Goal: Transaction & Acquisition: Purchase product/service

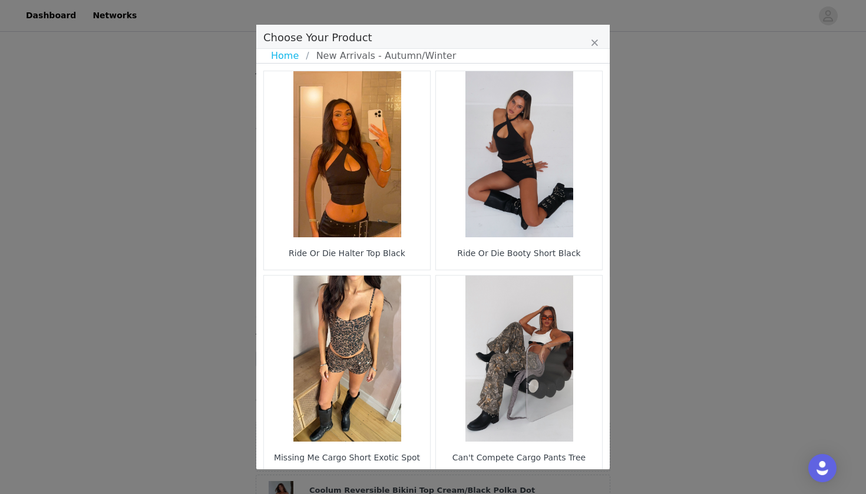
select select "28194697"
select select "26362410"
select select "26362775"
select select "28010856"
select select "27626009"
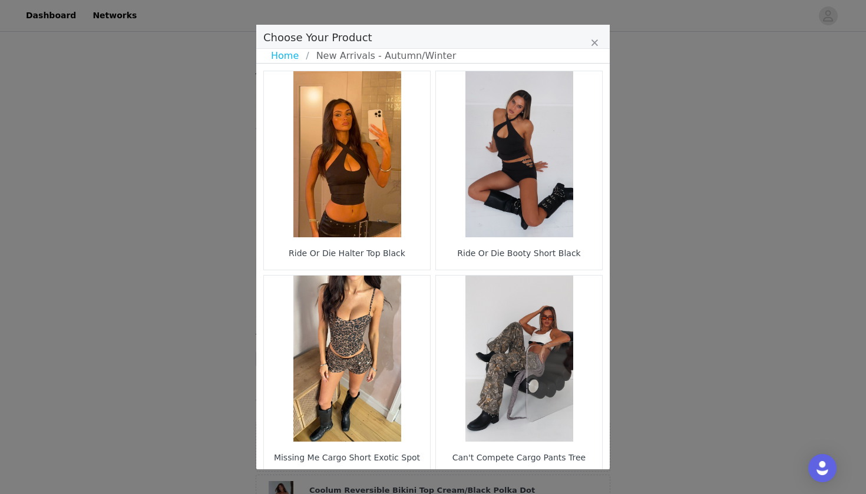
select select "28110259"
select select "27505989"
select select "27948234"
select select "27950472"
click at [287, 56] on link "Home" at bounding box center [288, 56] width 35 height 14
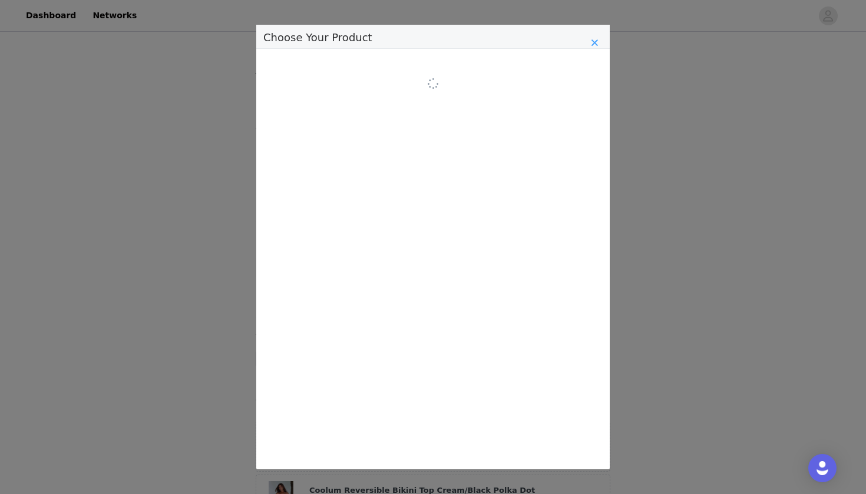
click at [594, 44] on icon "Close" at bounding box center [594, 42] width 7 height 9
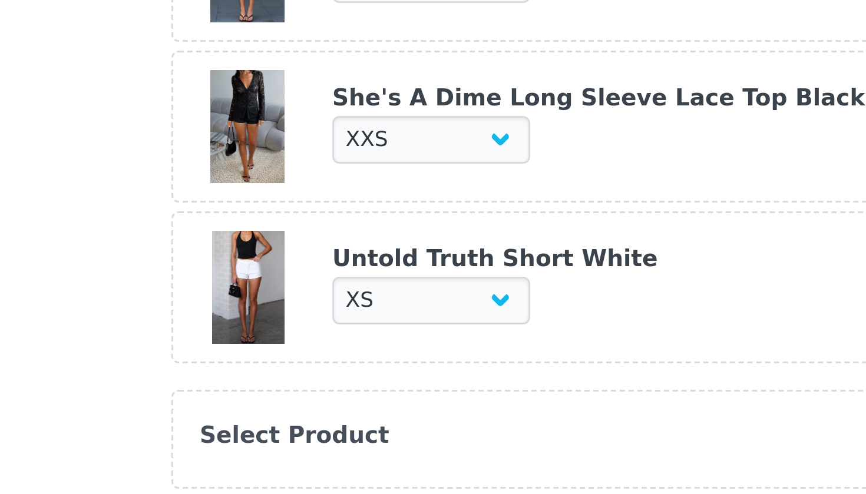
scroll to position [453, 0]
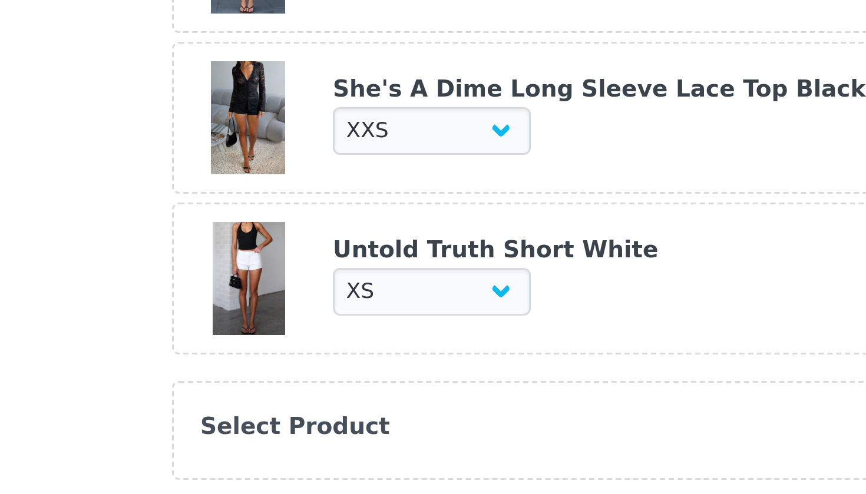
click at [309, 407] on div "Untold Truth Short White" at bounding box center [445, 413] width 273 height 12
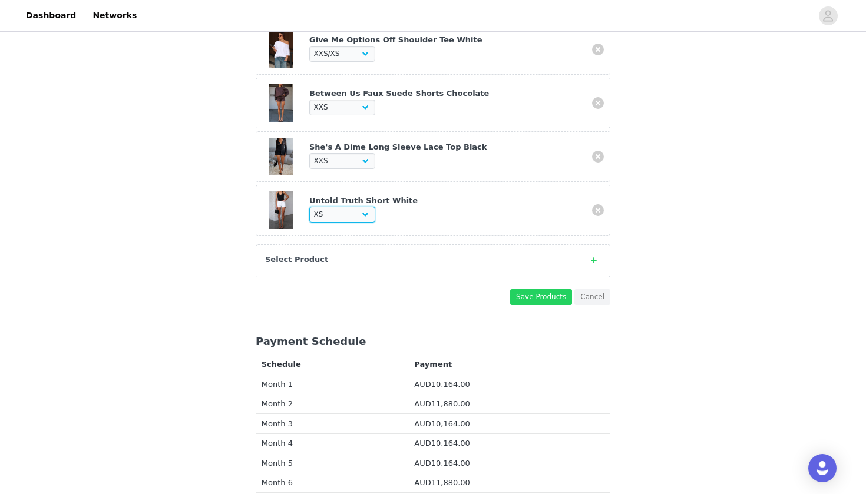
scroll to position [683, 0]
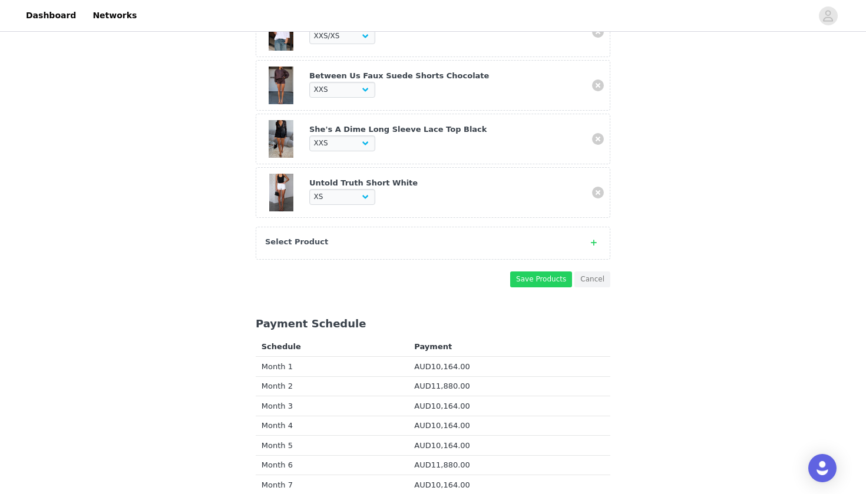
click at [369, 236] on div "Select Product" at bounding box center [421, 242] width 312 height 12
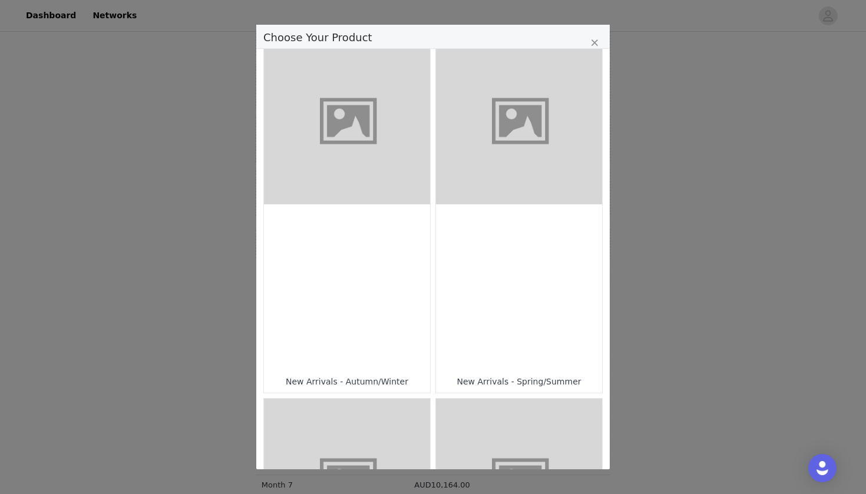
scroll to position [19, 0]
click at [437, 316] on div "Choose Your Product" at bounding box center [519, 287] width 166 height 166
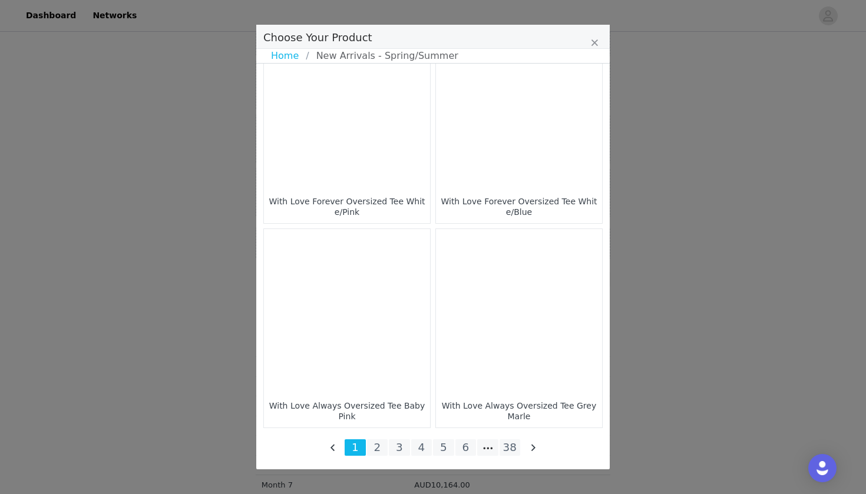
scroll to position [1682, 0]
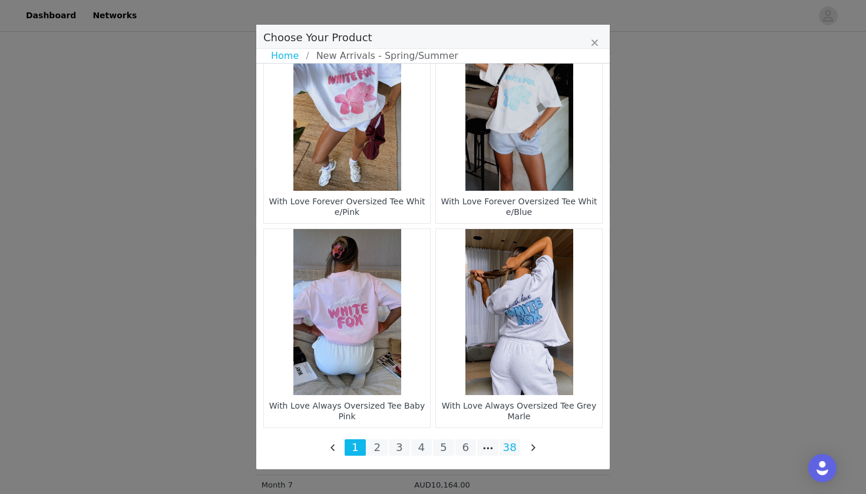
click at [508, 445] on li "38" at bounding box center [510, 448] width 21 height 16
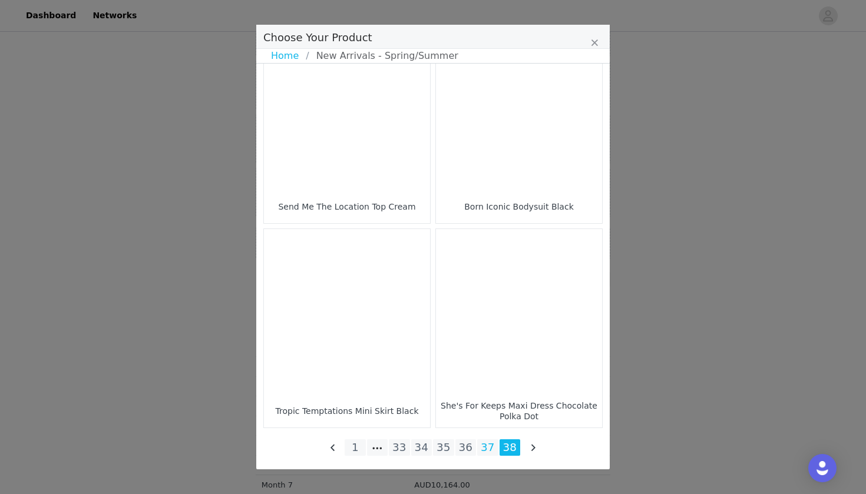
scroll to position [864, 0]
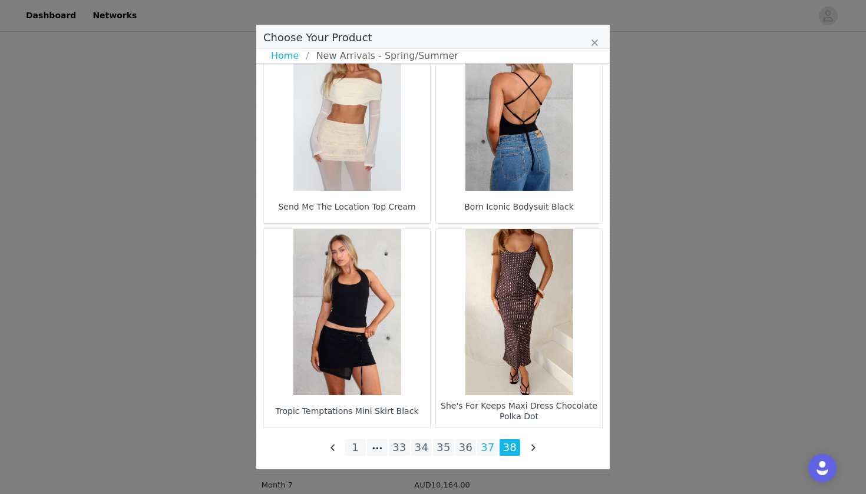
click at [491, 448] on li "37" at bounding box center [487, 448] width 21 height 16
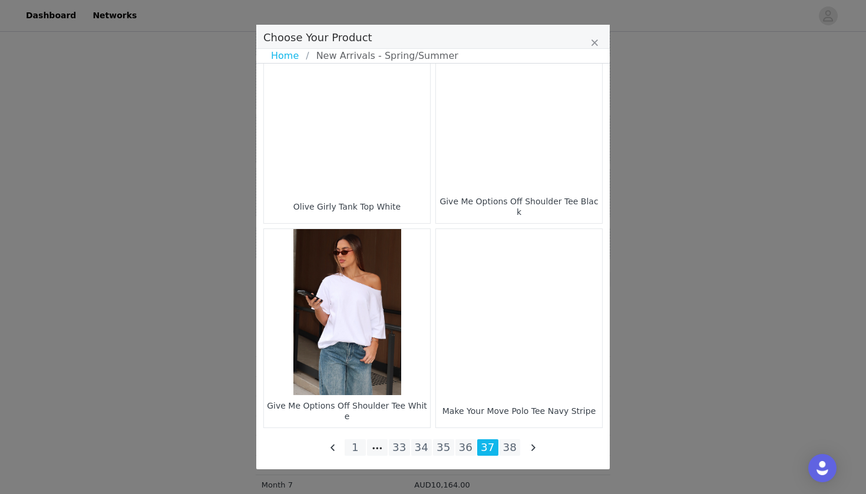
scroll to position [1682, 0]
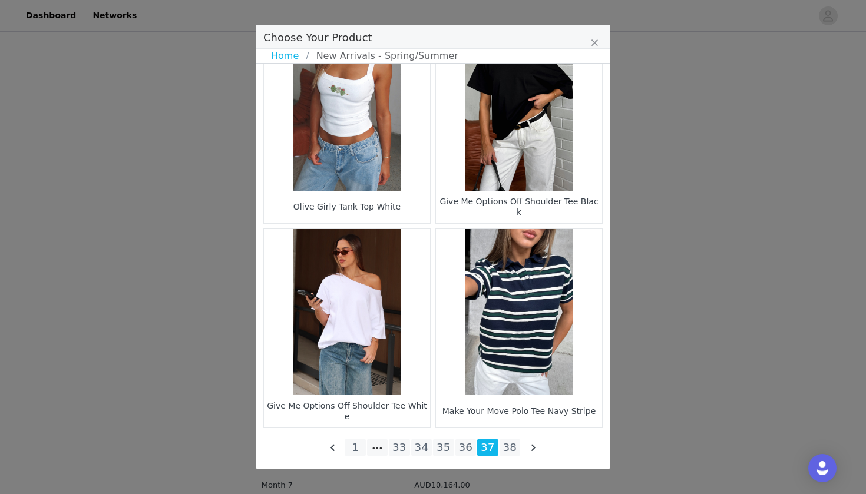
click at [376, 176] on figure "Choose Your Product" at bounding box center [347, 108] width 166 height 166
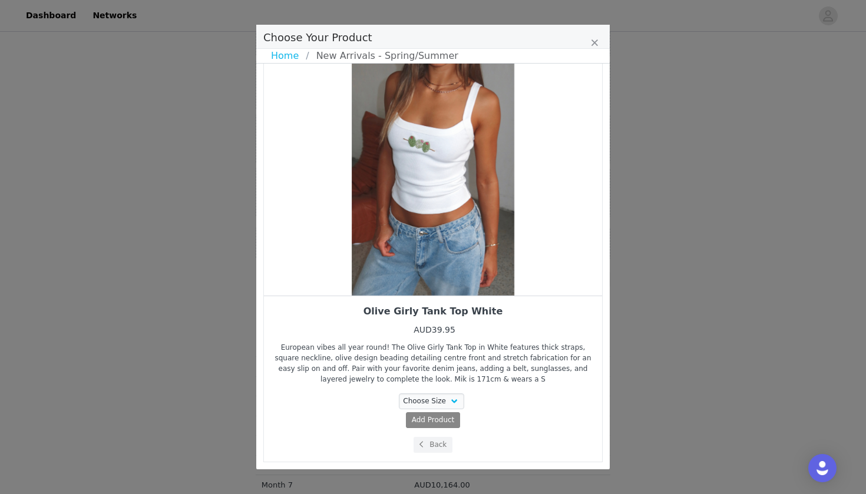
scroll to position [26, 0]
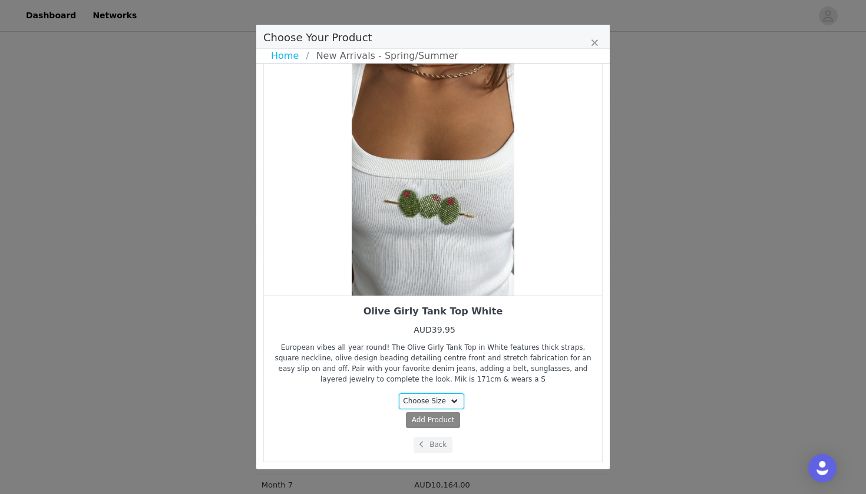
select select "28011823"
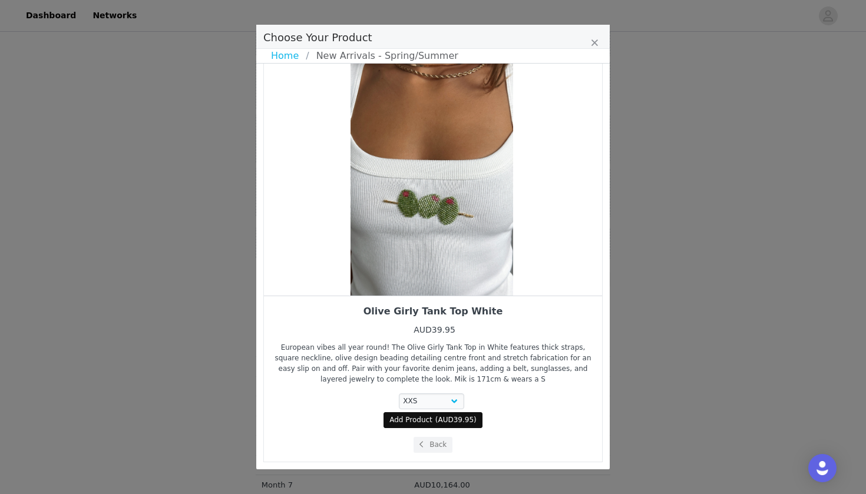
drag, startPoint x: 454, startPoint y: 279, endPoint x: 380, endPoint y: 272, distance: 74.5
click at [380, 272] on div "Choose Your Product" at bounding box center [432, 170] width 338 height 250
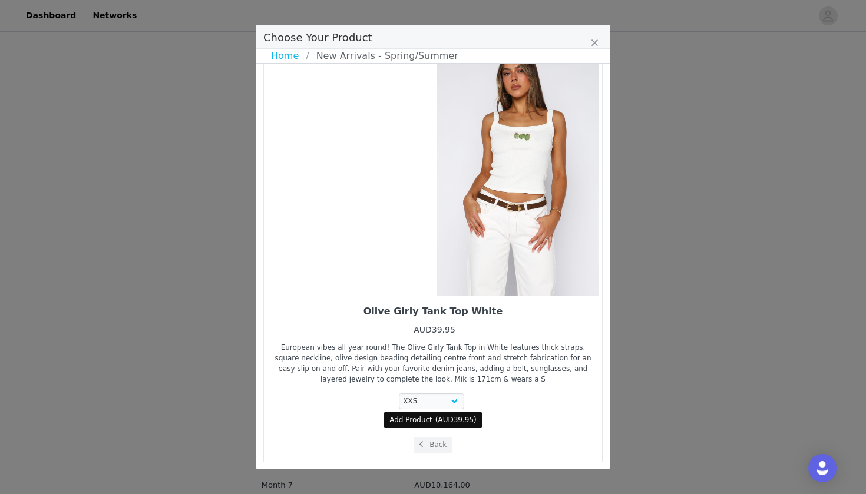
drag, startPoint x: 378, startPoint y: 271, endPoint x: 475, endPoint y: 269, distance: 97.2
click at [473, 269] on div "Choose Your Product" at bounding box center [518, 170] width 338 height 250
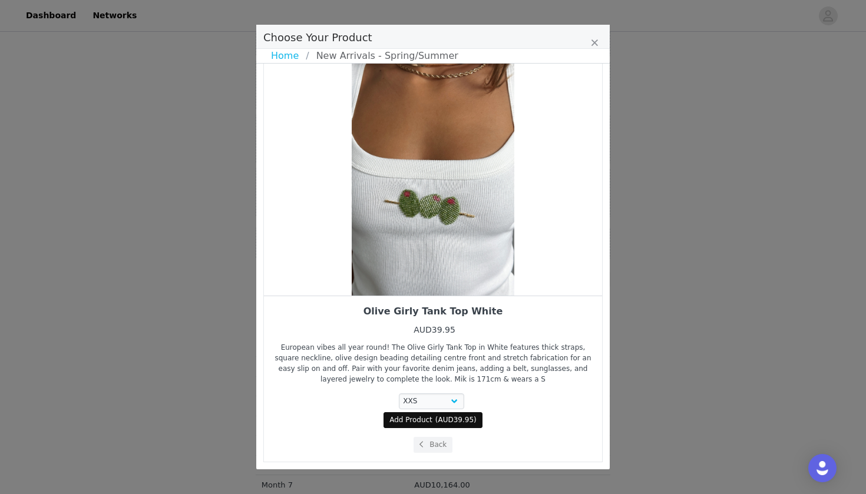
click at [448, 417] on span "AUD39.95" at bounding box center [456, 420] width 36 height 8
select select "28011823"
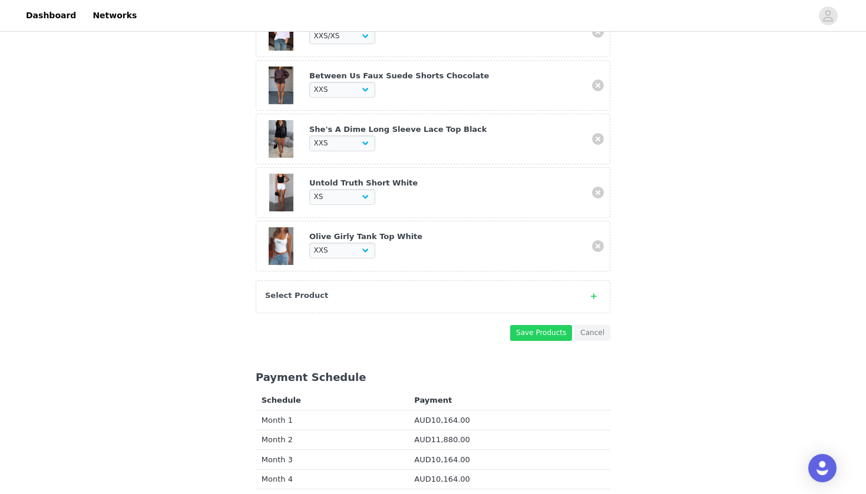
scroll to position [685, 0]
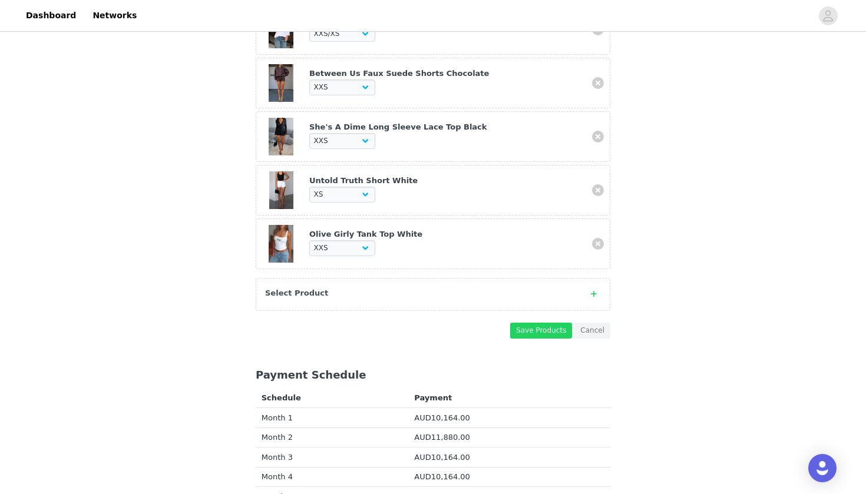
click at [450, 297] on div "Select Product" at bounding box center [433, 294] width 355 height 33
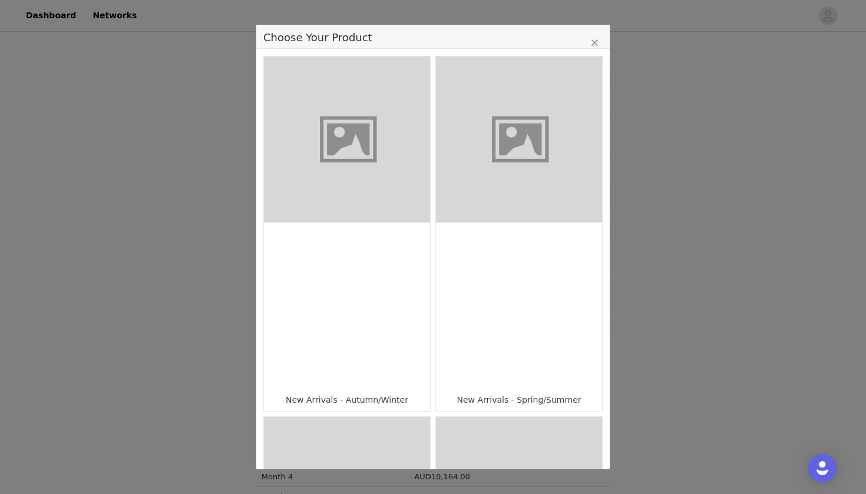
click at [533, 229] on div "Choose Your Product" at bounding box center [519, 306] width 166 height 166
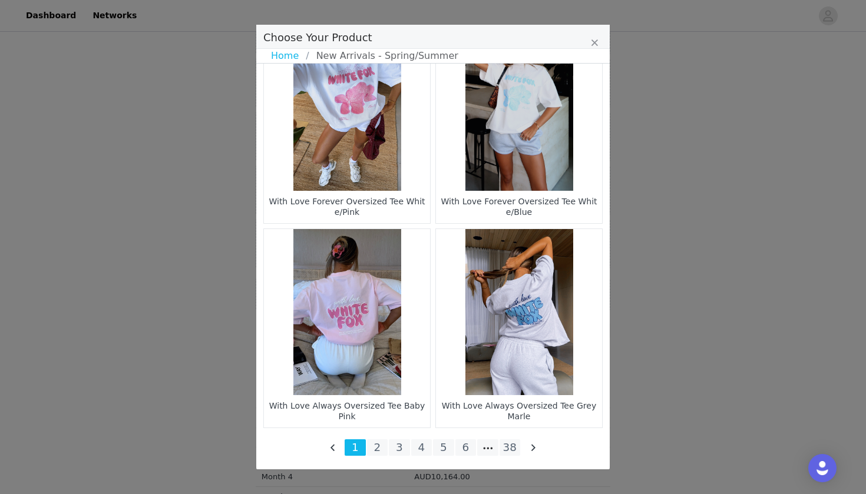
scroll to position [1682, 0]
click at [490, 447] on li "Choose Your Product" at bounding box center [487, 448] width 21 height 16
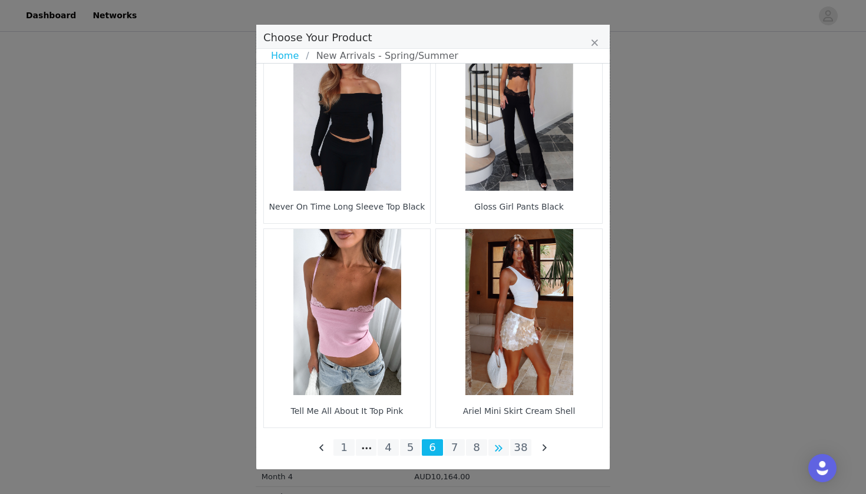
click at [503, 447] on li "Choose Your Product" at bounding box center [498, 448] width 21 height 16
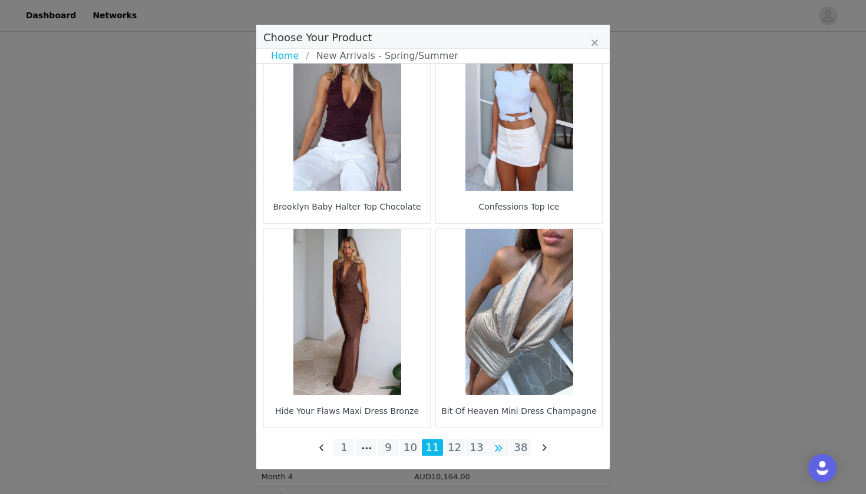
click at [504, 449] on li "Choose Your Product" at bounding box center [498, 448] width 21 height 16
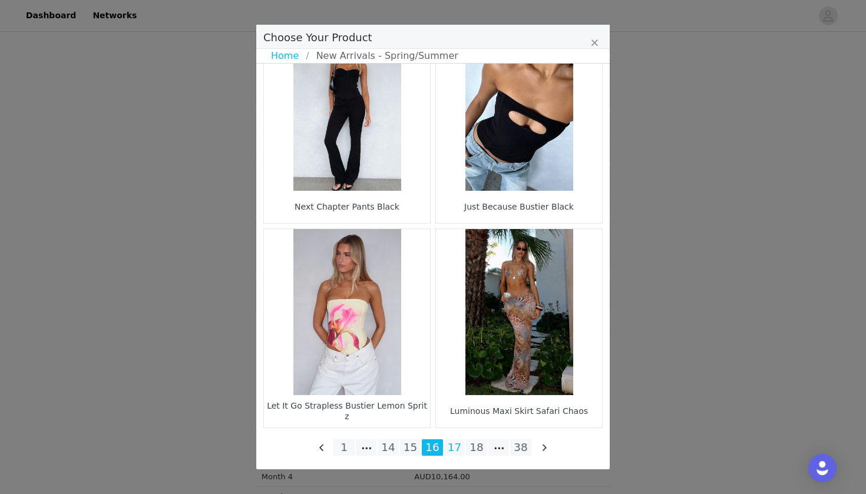
click at [454, 440] on li "17" at bounding box center [454, 448] width 21 height 16
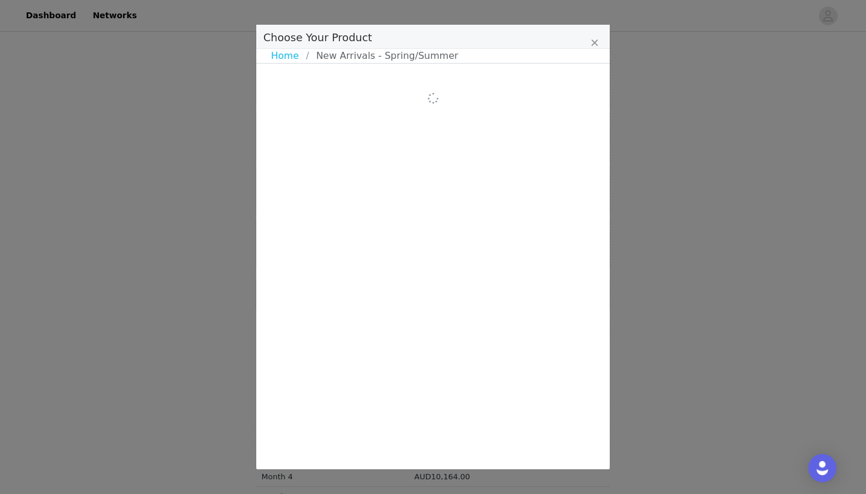
scroll to position [0, 0]
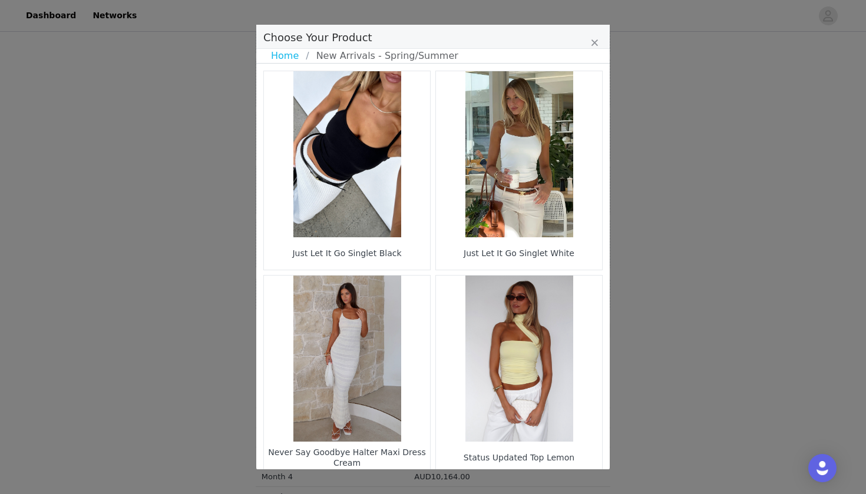
click at [531, 402] on figure "Choose Your Product" at bounding box center [519, 359] width 166 height 166
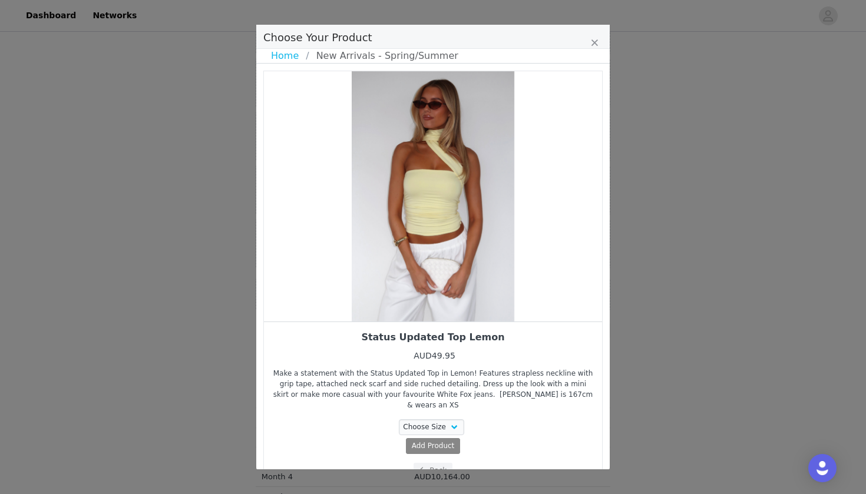
click at [442, 408] on div "Status Updated Top Lemon AUD49.95 Make a statement with the Status Updated Top …" at bounding box center [433, 405] width 321 height 148
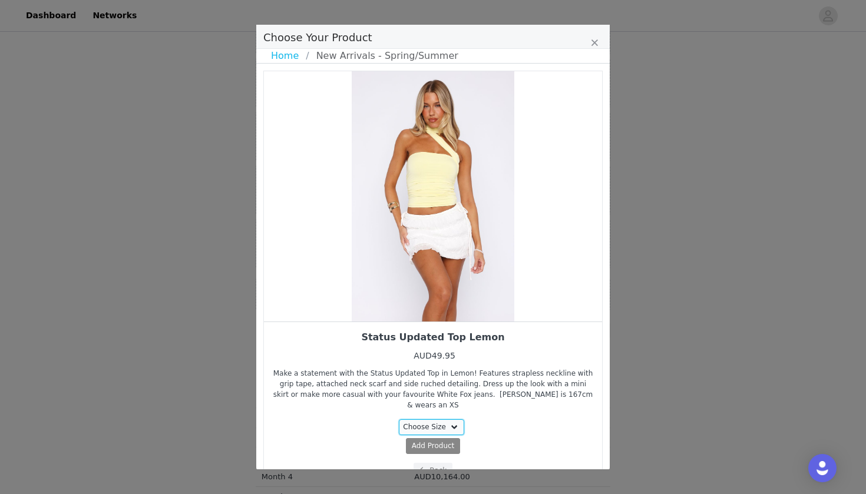
select select "26799461"
drag, startPoint x: 510, startPoint y: 254, endPoint x: 433, endPoint y: 252, distance: 76.6
click at [437, 252] on div "Choose Your Product" at bounding box center [433, 196] width 338 height 250
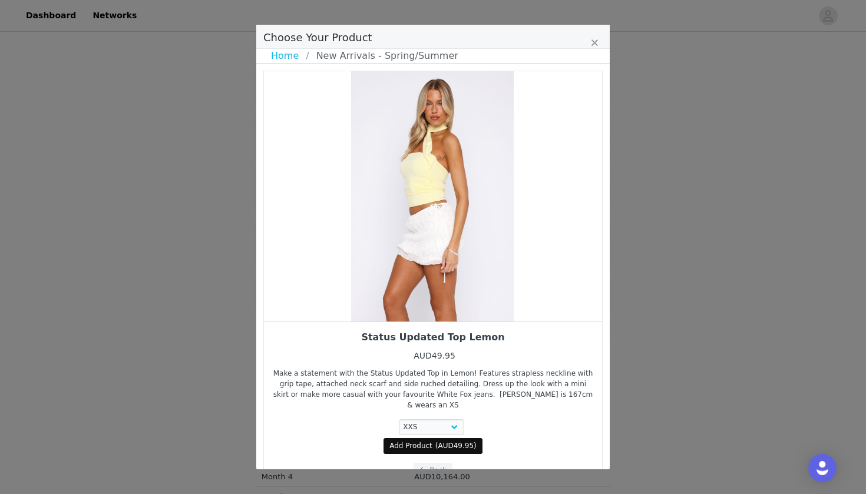
drag, startPoint x: 501, startPoint y: 255, endPoint x: 438, endPoint y: 255, distance: 63.6
click at [485, 255] on div "Choose Your Product" at bounding box center [432, 196] width 338 height 250
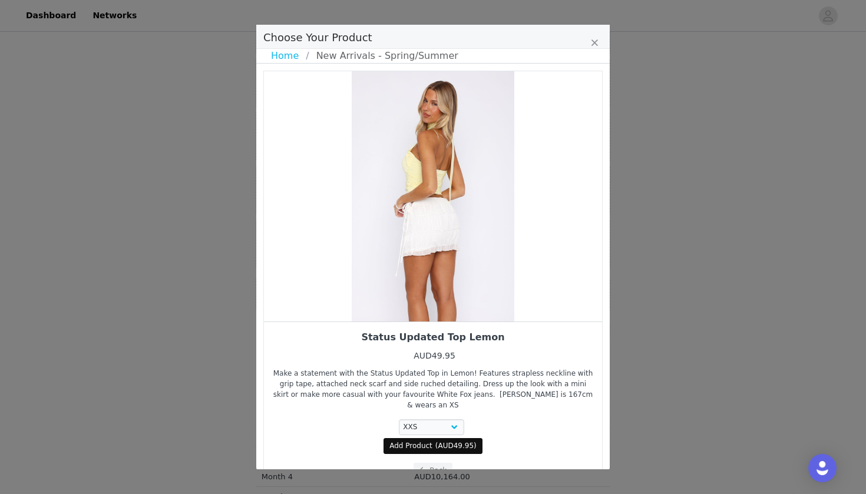
drag, startPoint x: 501, startPoint y: 256, endPoint x: 427, endPoint y: 256, distance: 74.2
click at [481, 256] on div "Choose Your Product" at bounding box center [433, 196] width 338 height 250
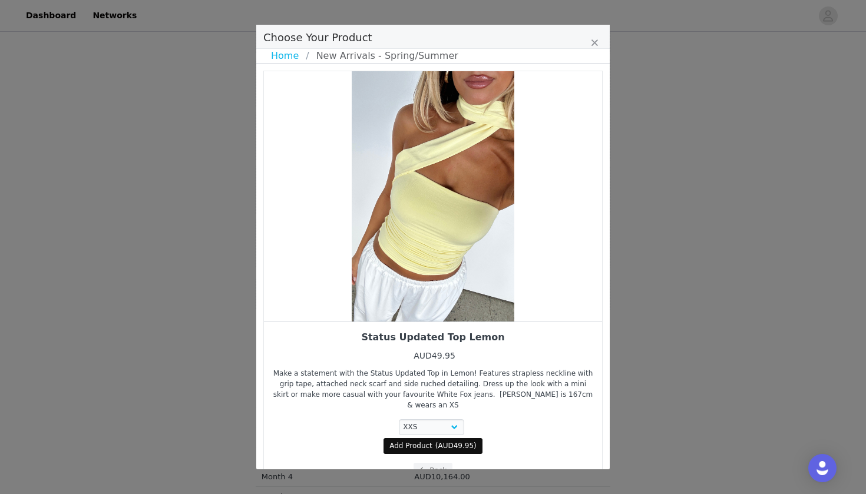
click at [448, 442] on span "AUD49.95" at bounding box center [456, 446] width 36 height 8
select select "26799461"
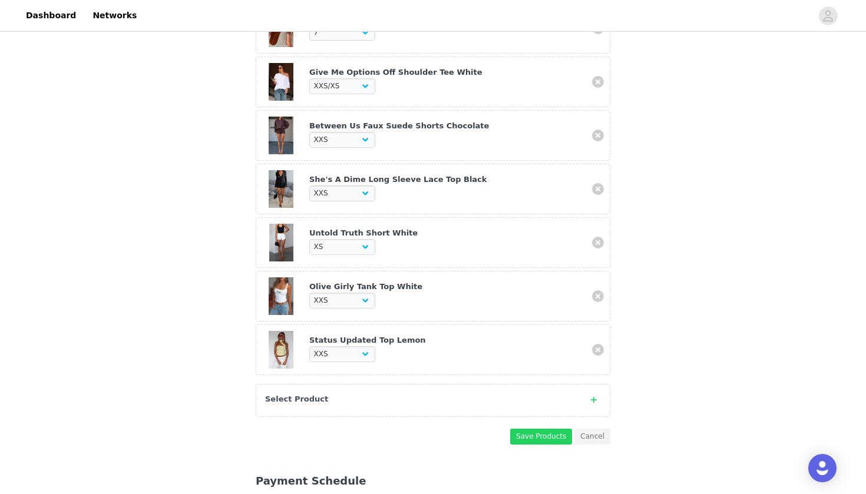
scroll to position [627, 0]
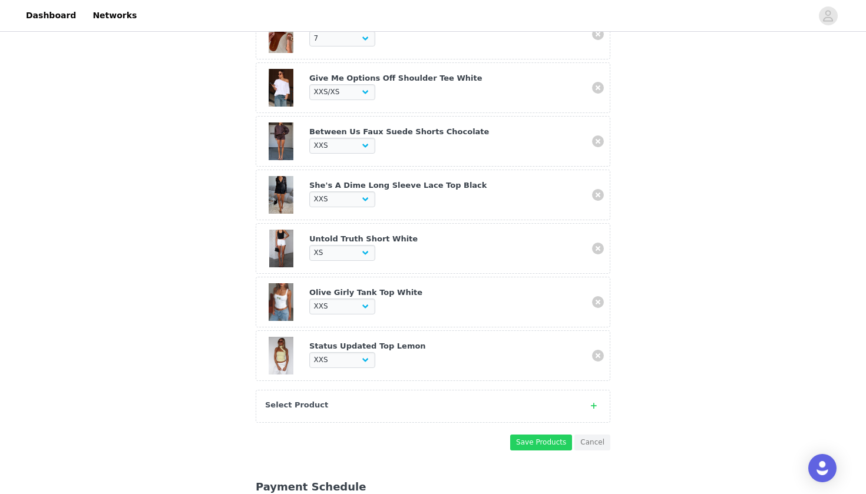
click at [419, 399] on div "Select Product" at bounding box center [421, 405] width 312 height 12
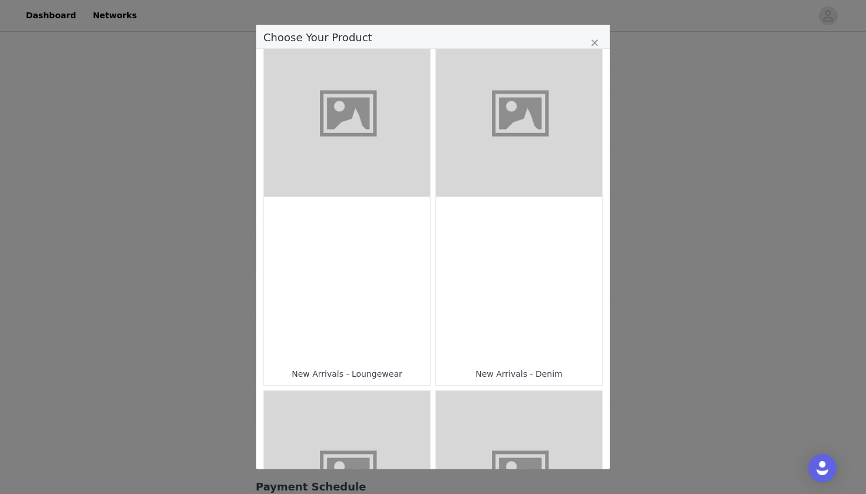
scroll to position [398, 0]
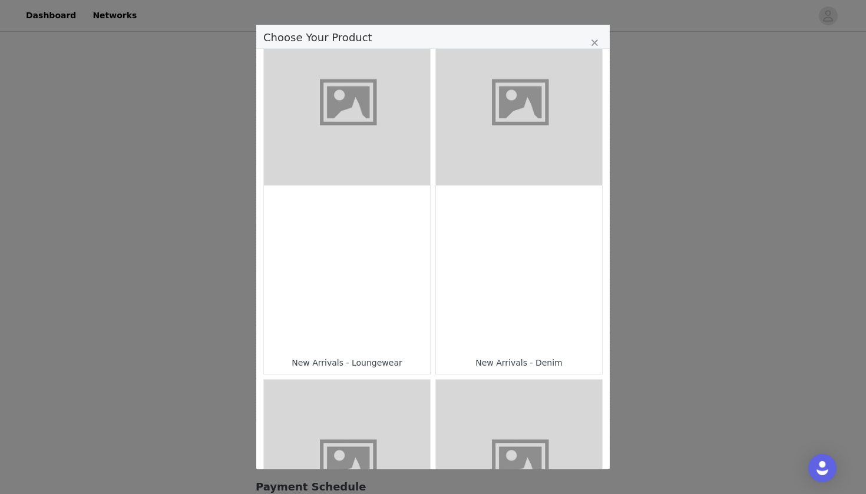
click at [517, 300] on div "Choose Your Product" at bounding box center [519, 269] width 166 height 166
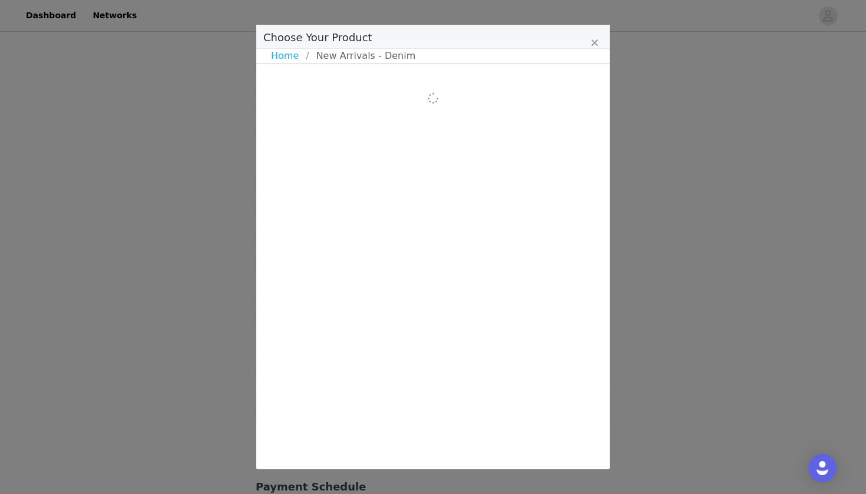
scroll to position [0, 0]
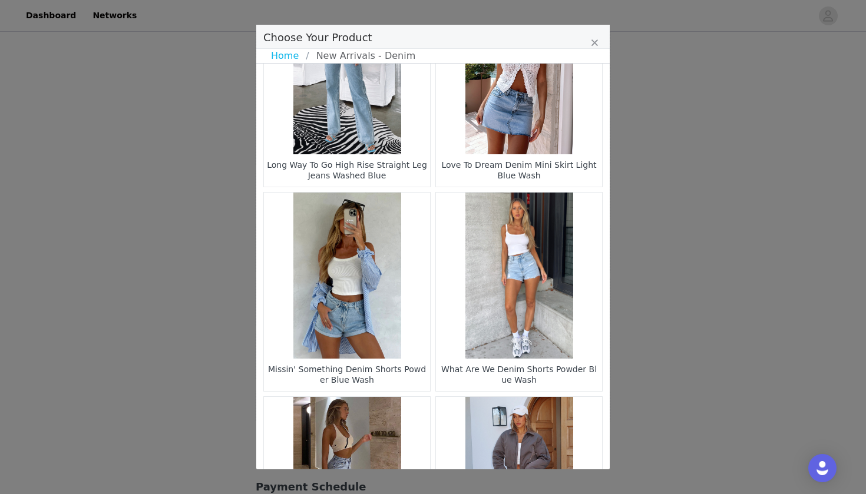
click at [398, 276] on figure "Choose Your Product" at bounding box center [347, 276] width 166 height 166
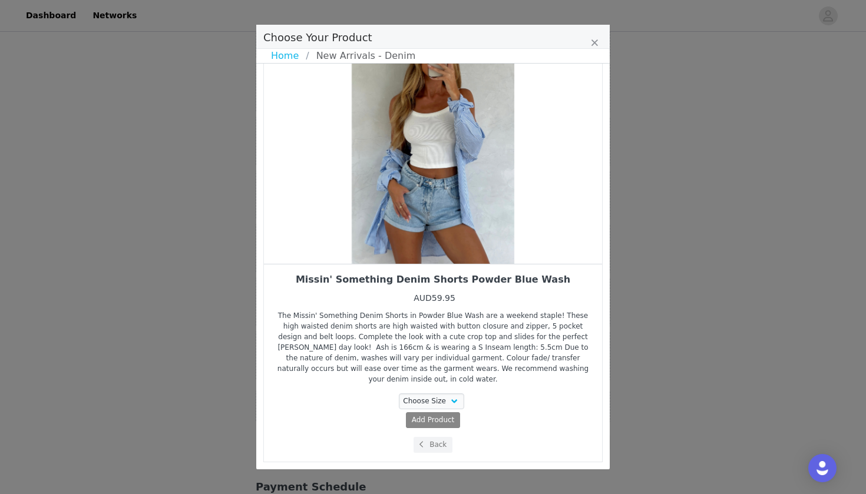
scroll to position [47, 0]
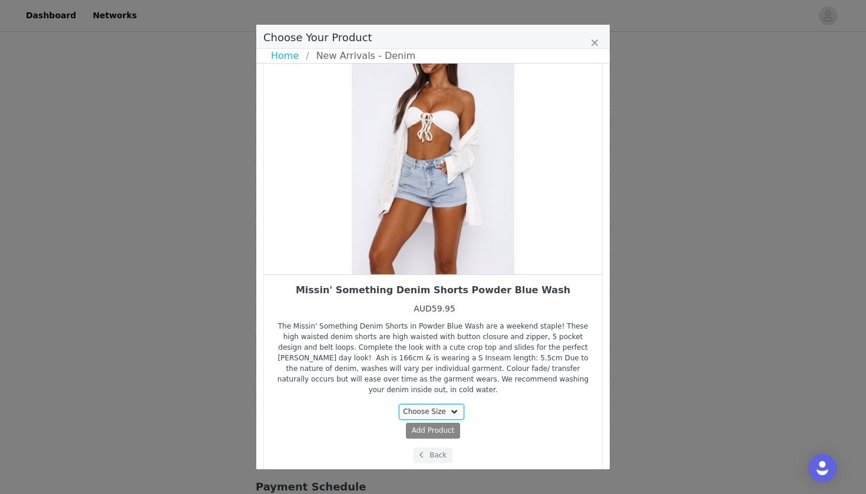
select select "20980604"
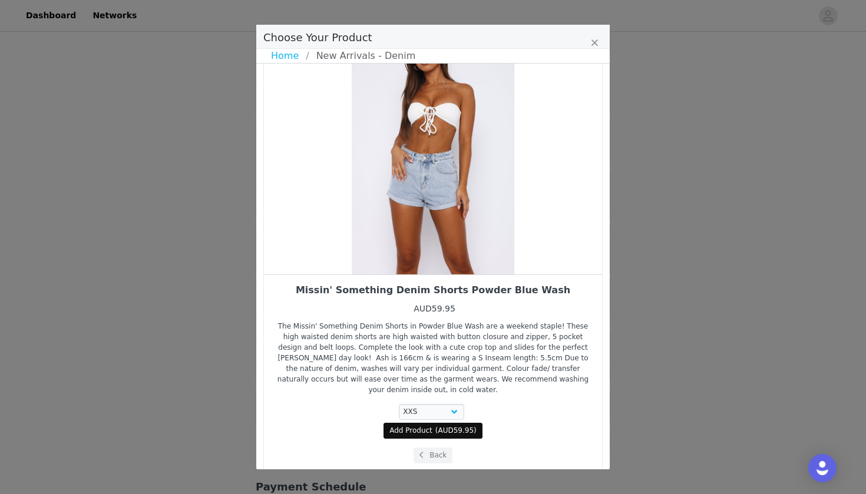
click at [415, 425] on span "Add Product" at bounding box center [410, 430] width 43 height 11
select select "20980604"
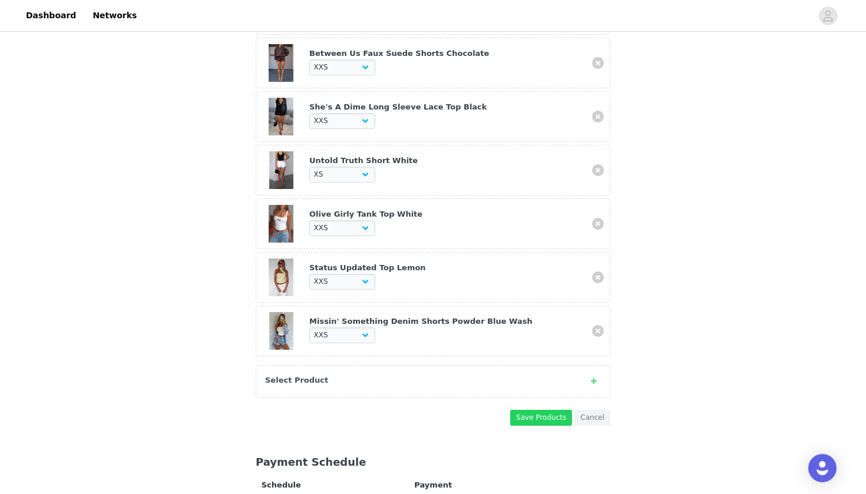
scroll to position [706, 0]
click at [315, 364] on div "Select Product" at bounding box center [433, 380] width 355 height 33
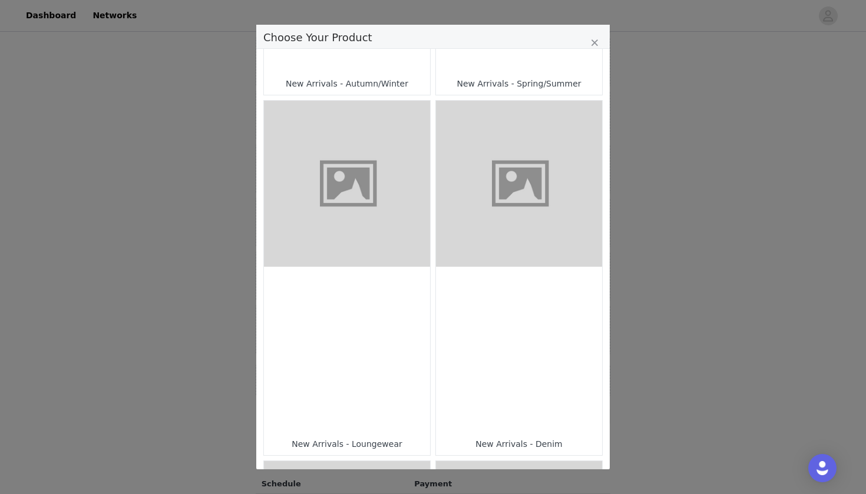
scroll to position [322, 0]
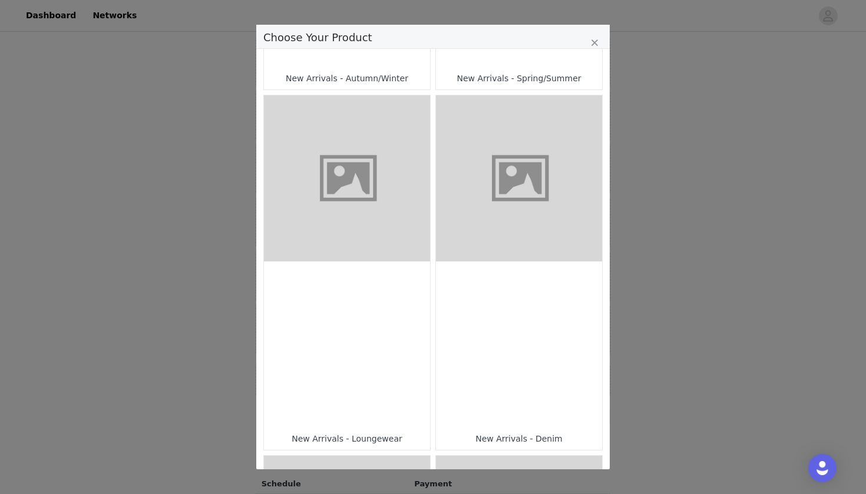
click at [338, 314] on div "Choose Your Product" at bounding box center [347, 345] width 166 height 166
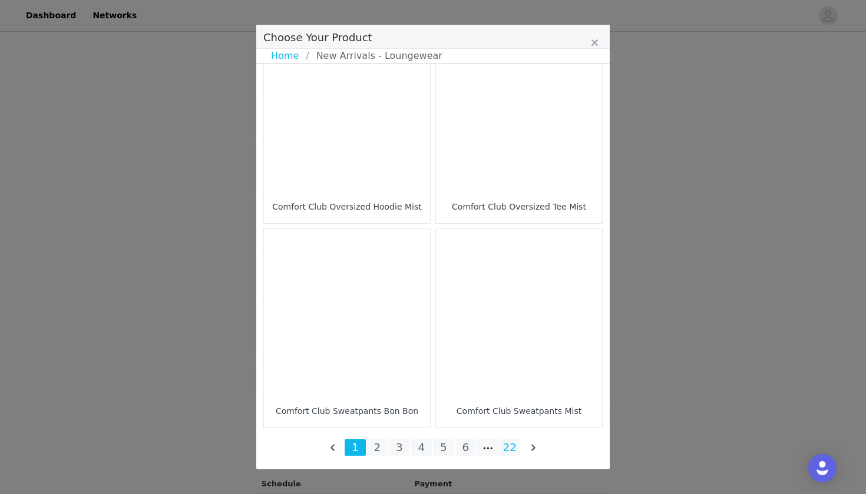
scroll to position [1682, 0]
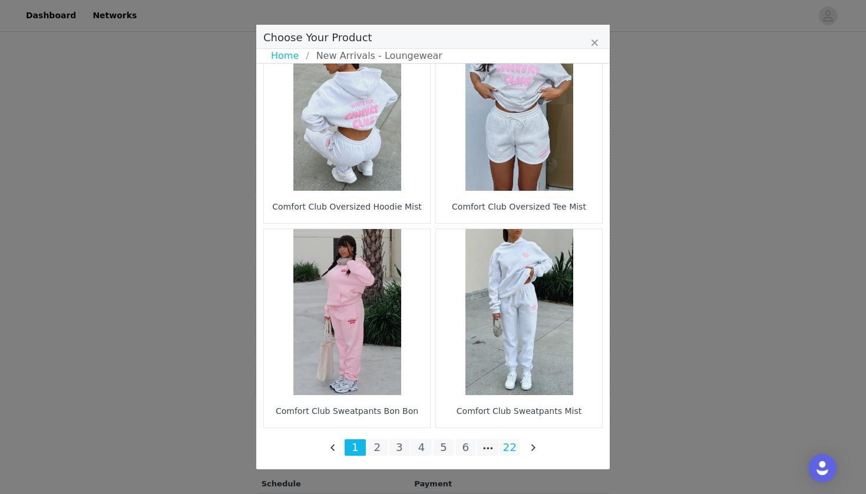
click at [507, 454] on li "22" at bounding box center [510, 448] width 21 height 16
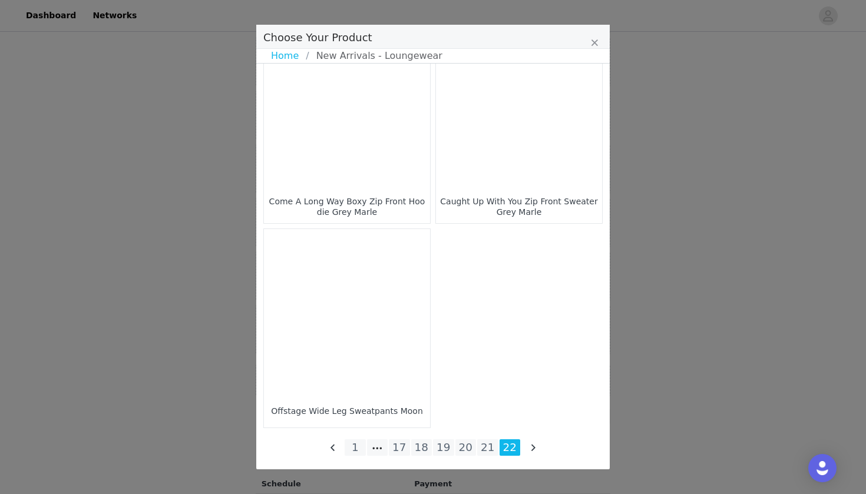
scroll to position [1273, 0]
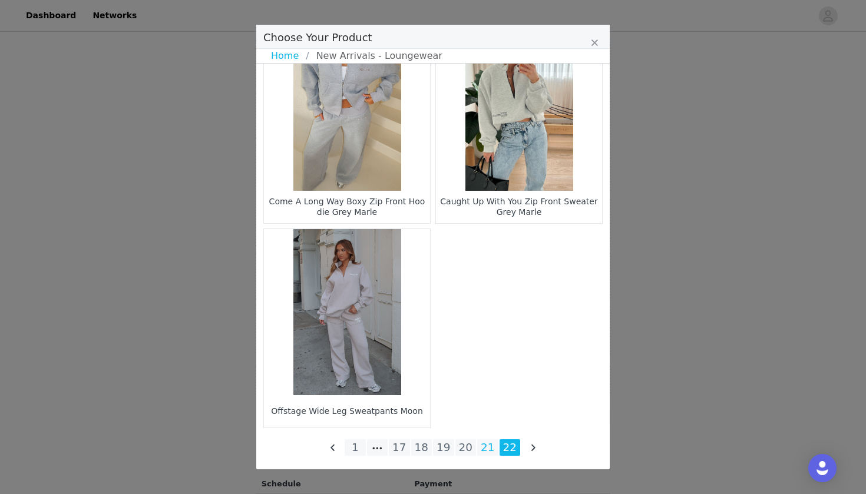
click at [484, 451] on li "21" at bounding box center [487, 448] width 21 height 16
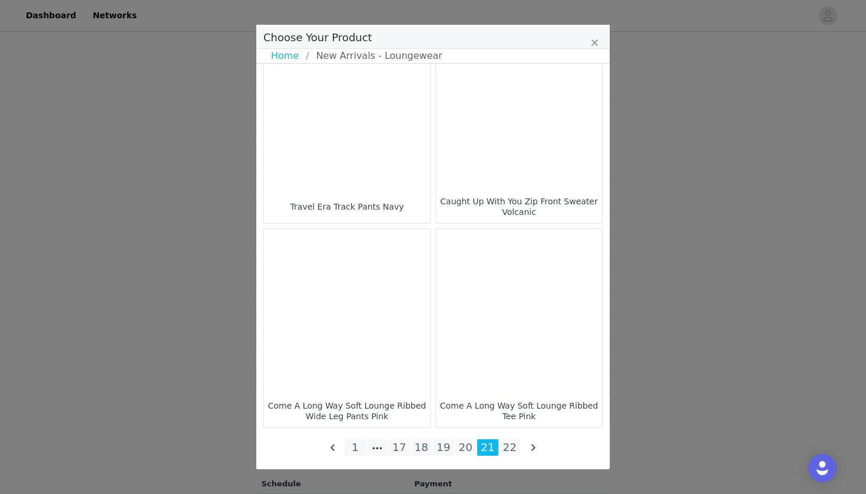
scroll to position [1682, 0]
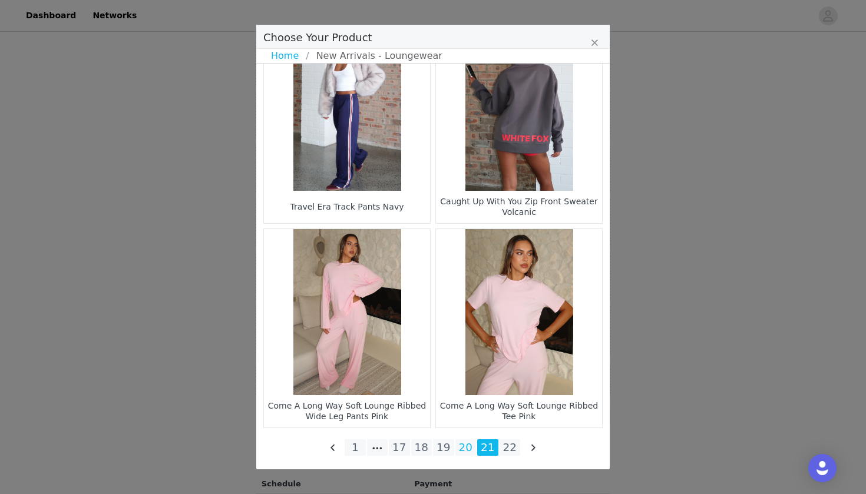
click at [468, 450] on li "20" at bounding box center [465, 448] width 21 height 16
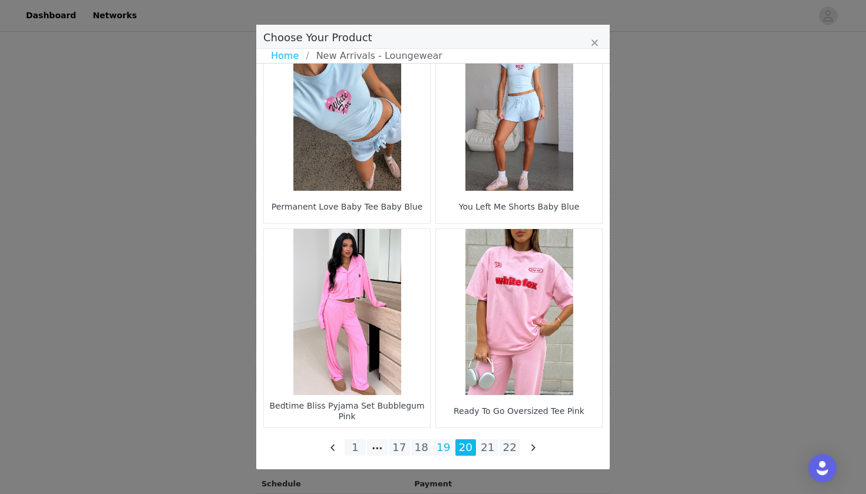
click at [452, 442] on li "19" at bounding box center [443, 448] width 21 height 16
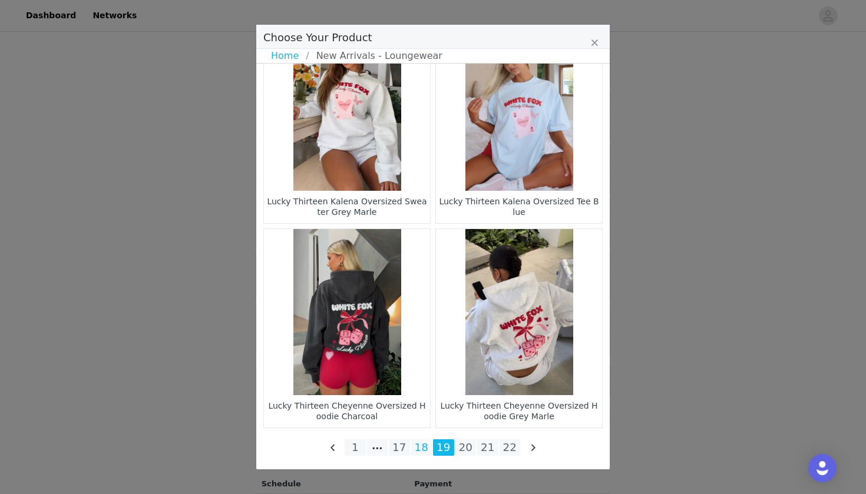
click at [415, 451] on li "18" at bounding box center [421, 448] width 21 height 16
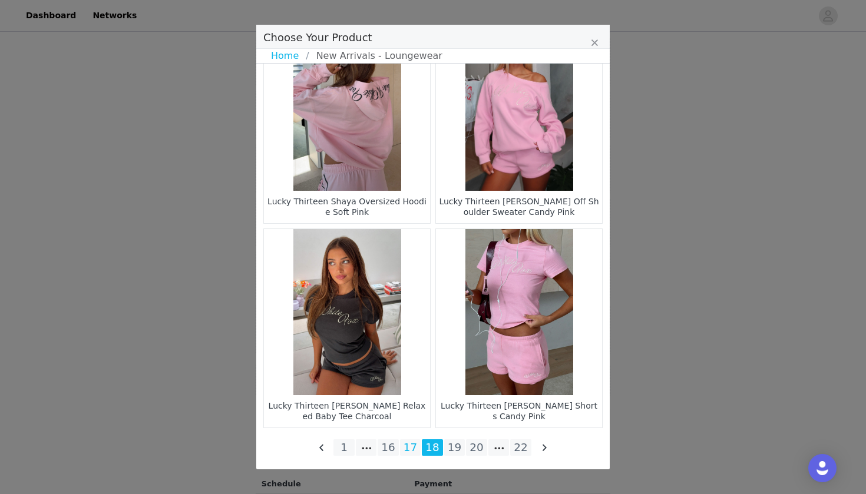
click at [420, 448] on li "17" at bounding box center [410, 448] width 21 height 16
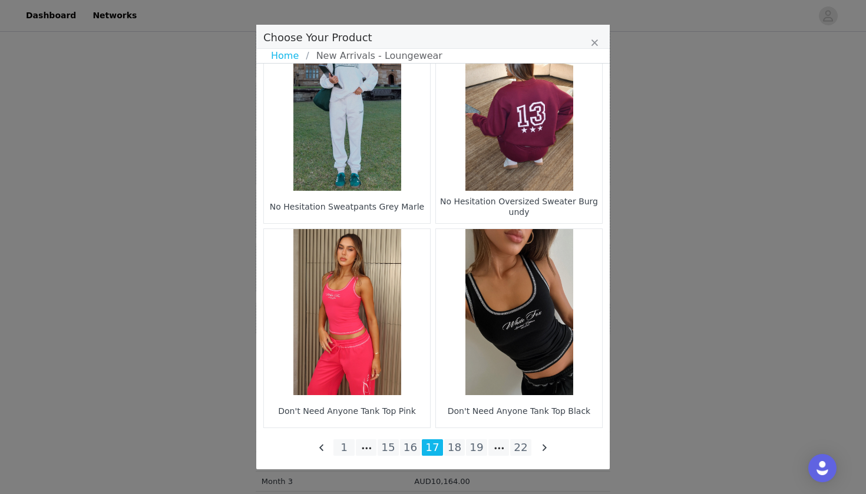
scroll to position [789, 0]
click at [409, 445] on li "16" at bounding box center [410, 448] width 21 height 16
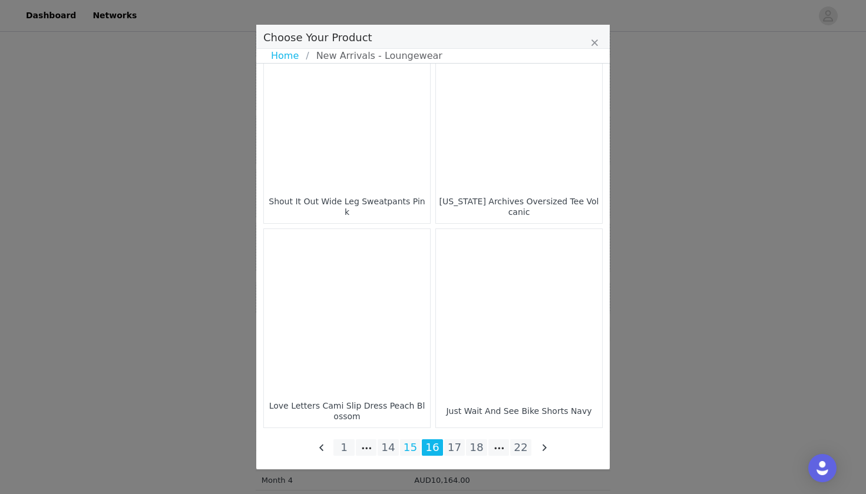
scroll to position [1682, 0]
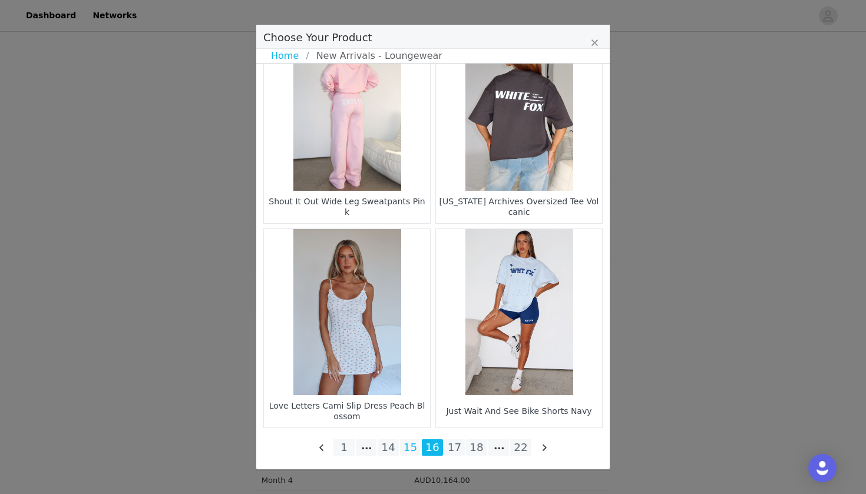
click at [415, 452] on li "15" at bounding box center [410, 448] width 21 height 16
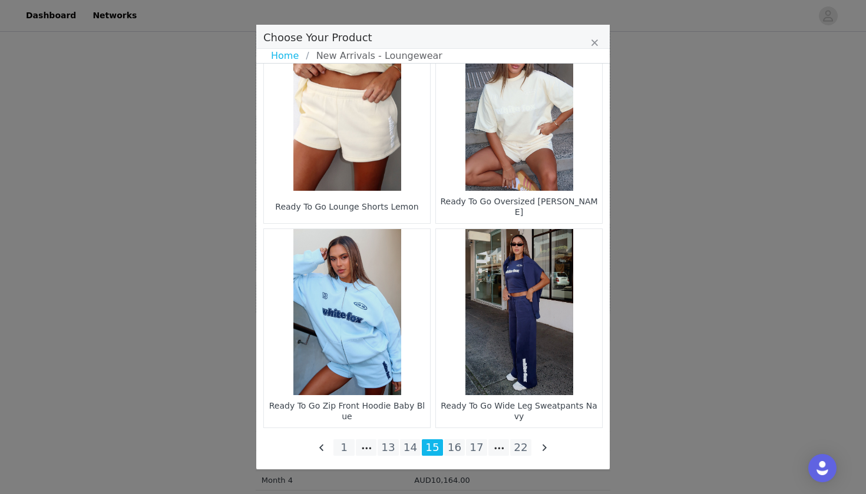
click at [408, 440] on li "14" at bounding box center [410, 448] width 21 height 16
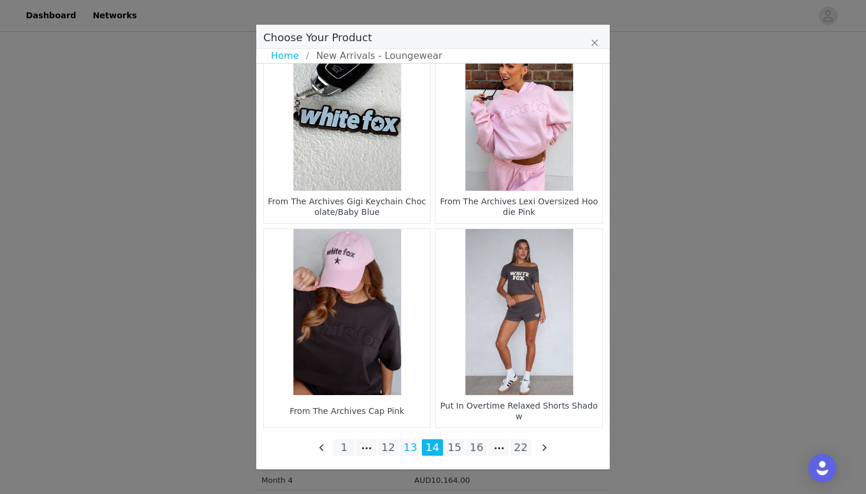
click at [412, 447] on li "13" at bounding box center [410, 448] width 21 height 16
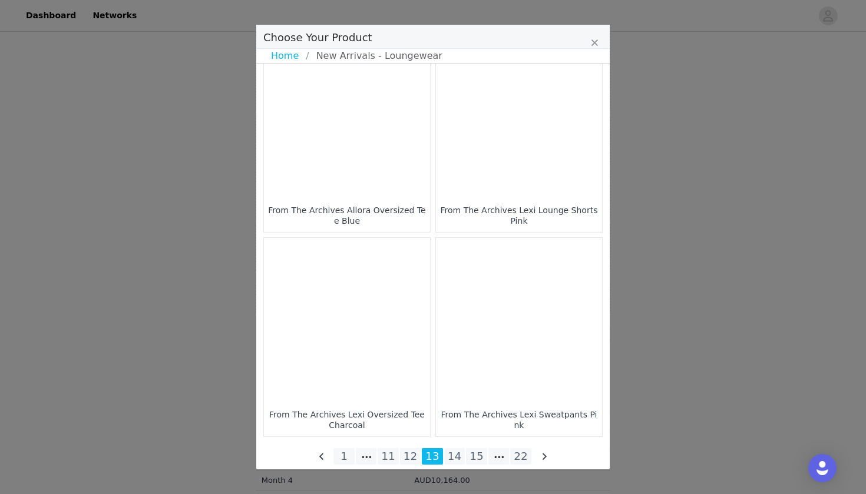
scroll to position [1677, 0]
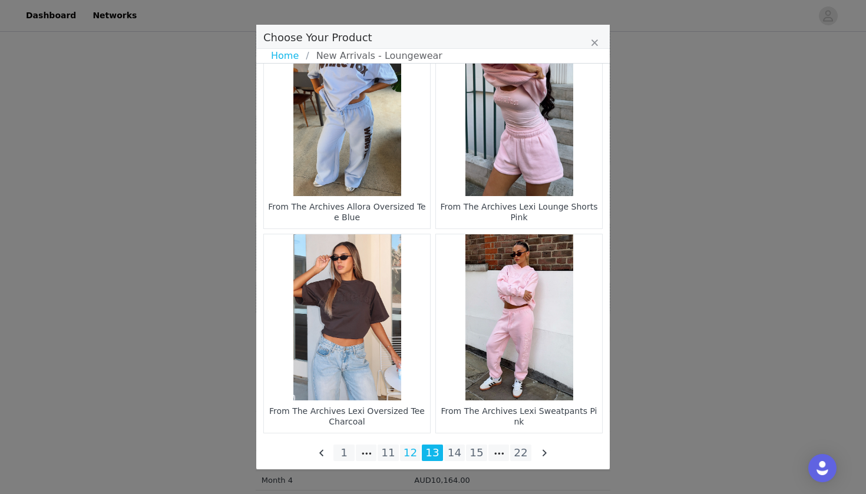
click at [414, 455] on li "12" at bounding box center [410, 453] width 21 height 16
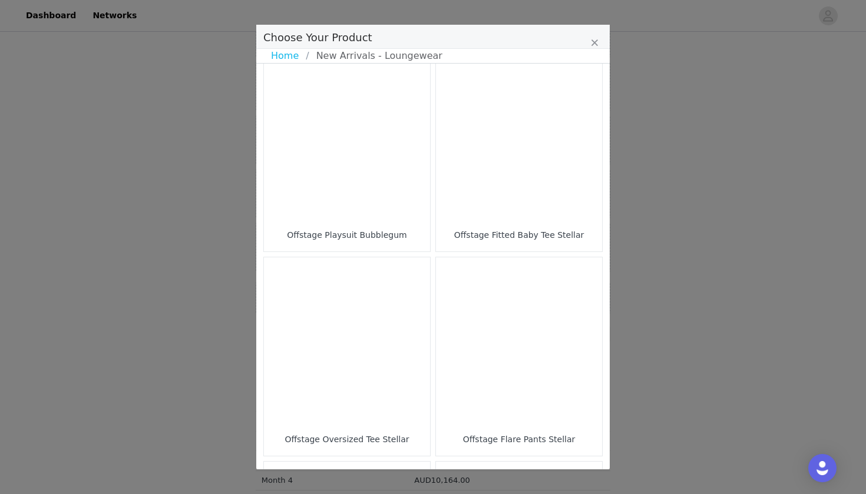
scroll to position [1204, 0]
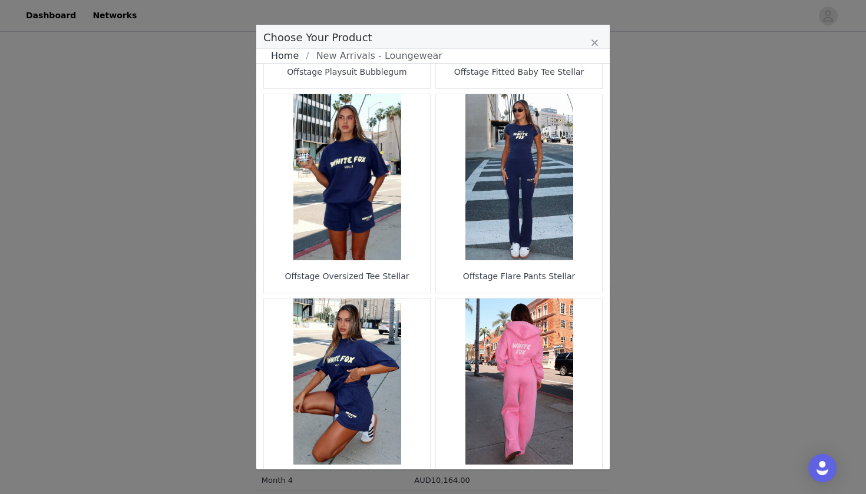
click at [286, 55] on link "Home" at bounding box center [288, 56] width 35 height 14
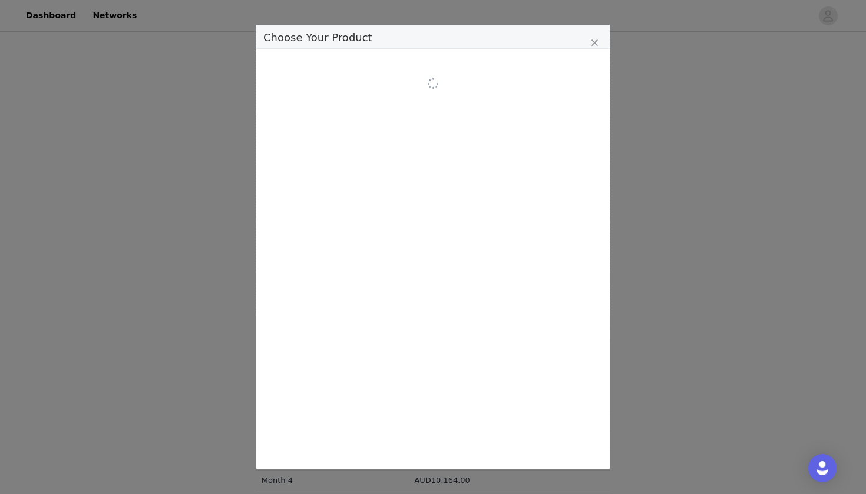
scroll to position [0, 0]
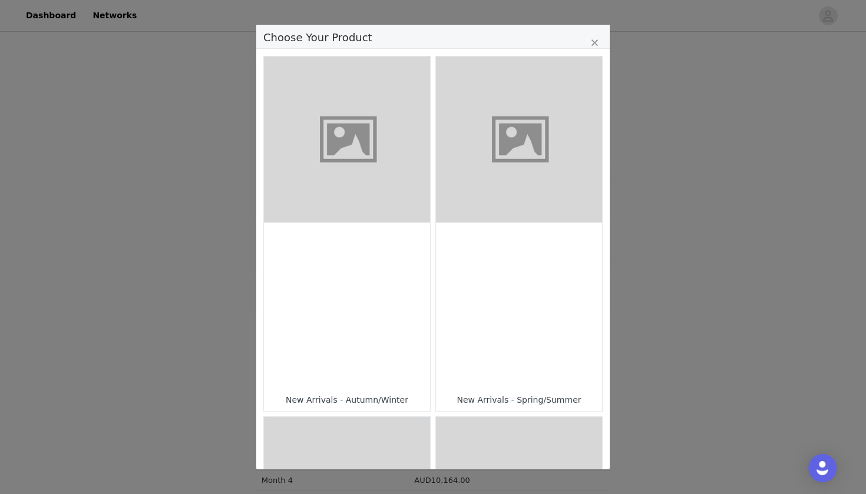
click at [375, 130] on figure "Choose Your Product" at bounding box center [347, 140] width 166 height 166
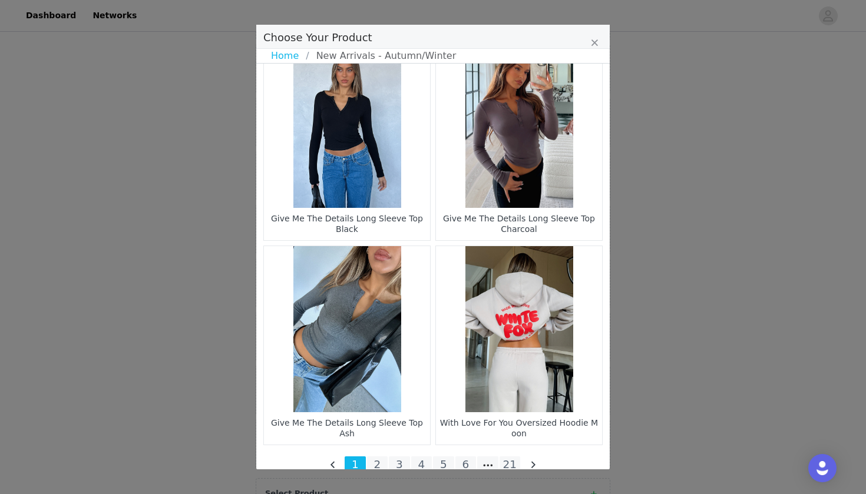
scroll to position [566, 0]
click at [375, 458] on li "2" at bounding box center [377, 465] width 21 height 16
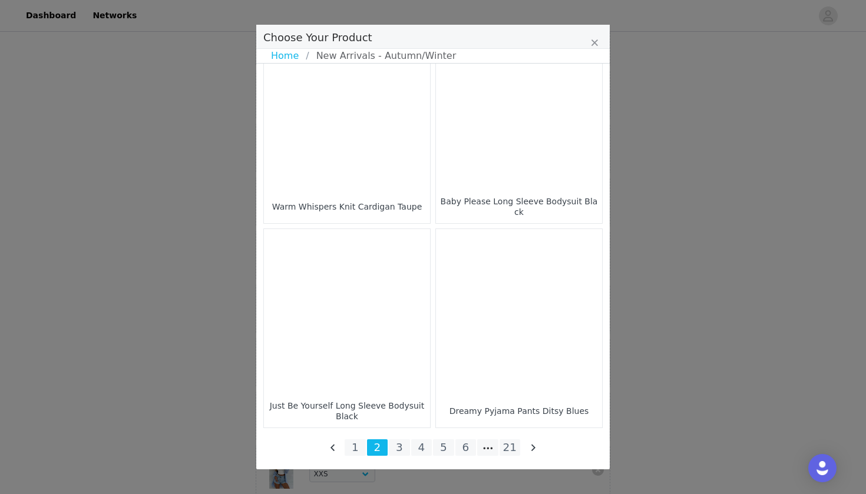
scroll to position [1682, 0]
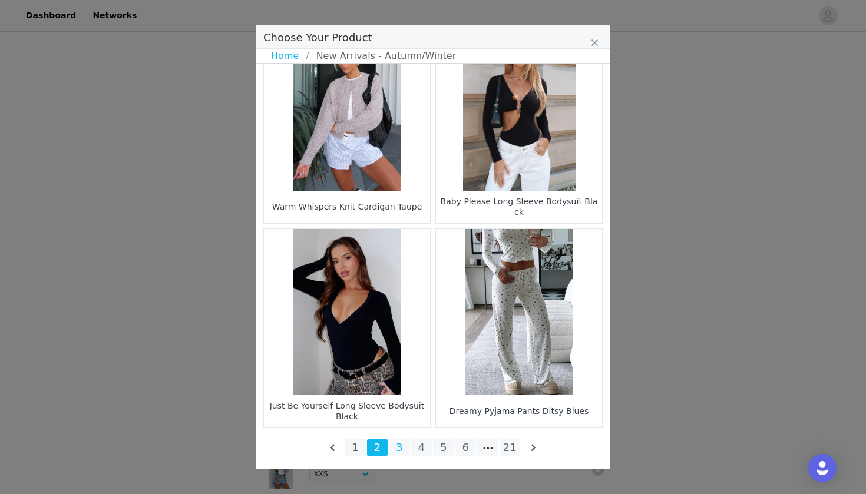
click at [400, 441] on li "3" at bounding box center [399, 448] width 21 height 16
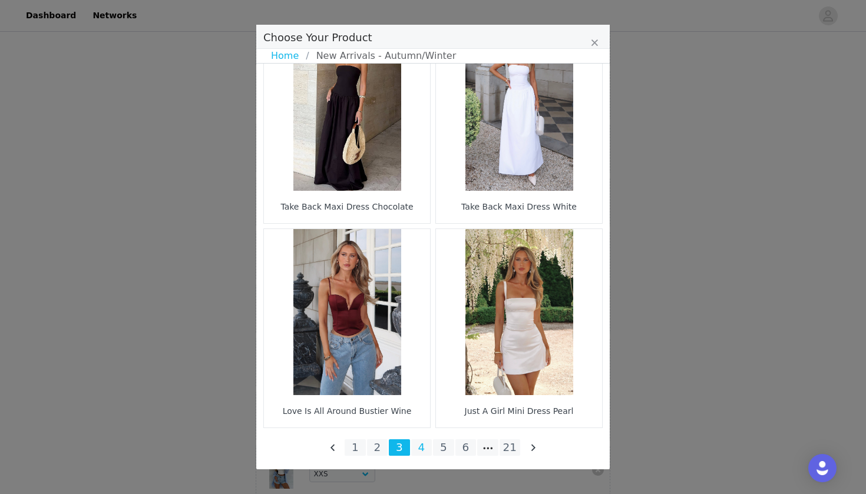
click at [422, 447] on li "4" at bounding box center [421, 448] width 21 height 16
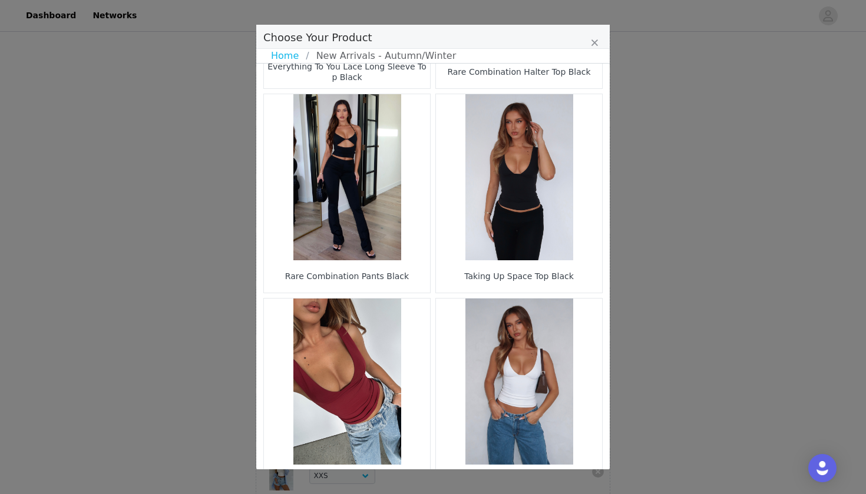
scroll to position [590, 0]
